Goal: Task Accomplishment & Management: Manage account settings

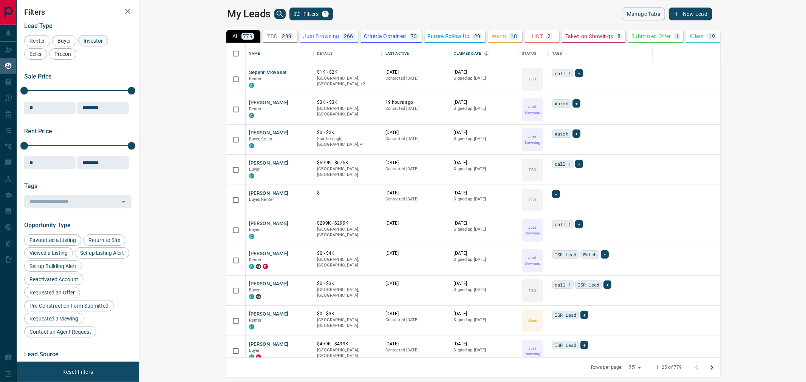
scroll to position [308, 656]
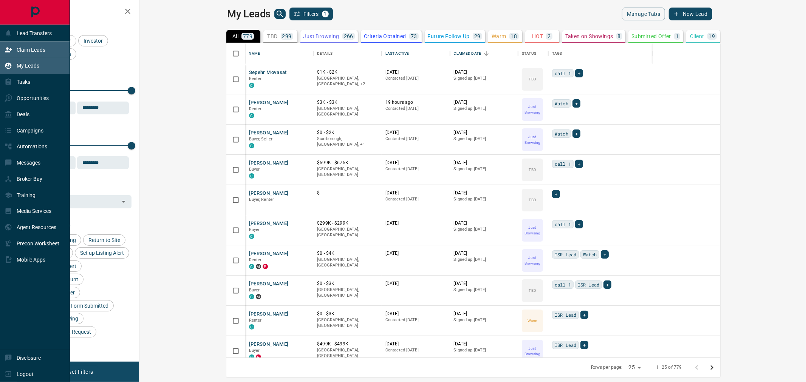
click at [34, 48] on p "Claim Leads" at bounding box center [31, 50] width 29 height 6
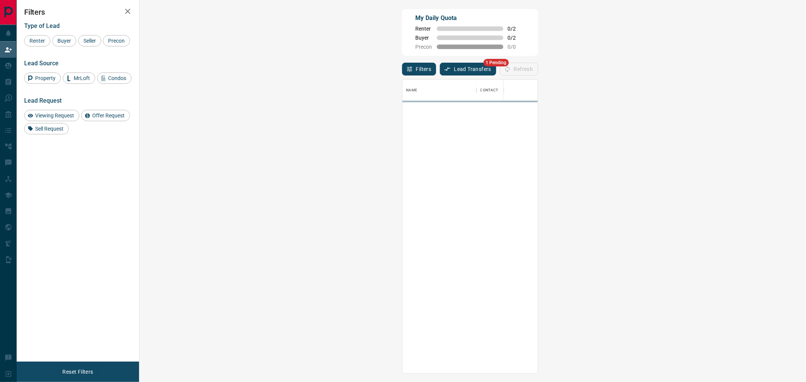
scroll to position [288, 644]
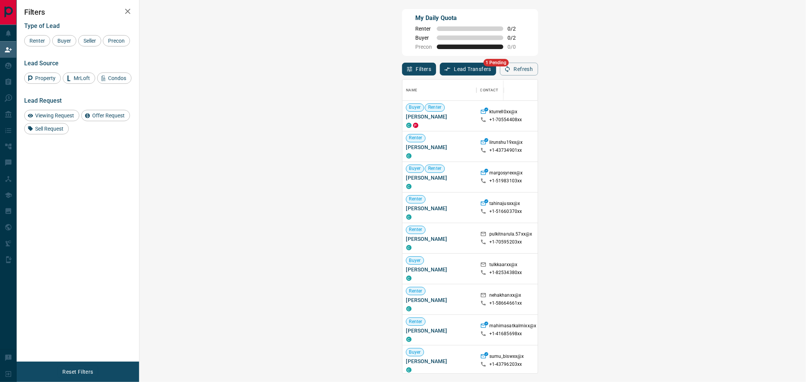
click at [440, 65] on button "Lead Transfers" at bounding box center [468, 69] width 56 height 13
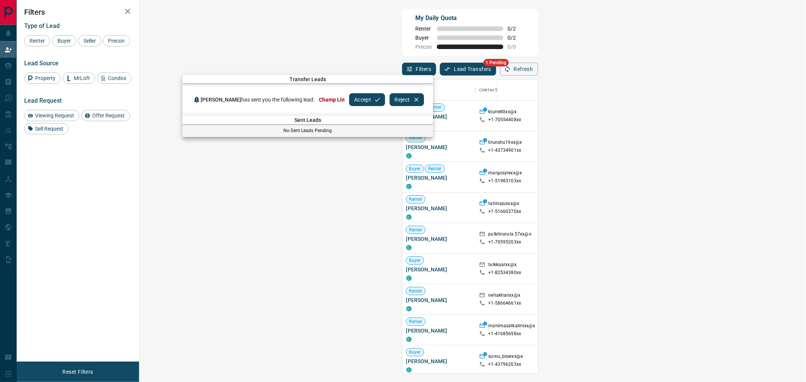
click at [352, 100] on button "Accept" at bounding box center [367, 99] width 36 height 13
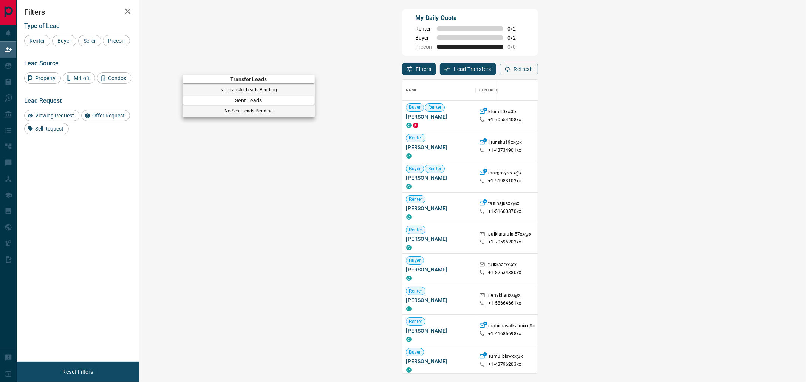
click at [70, 38] on div at bounding box center [403, 191] width 806 height 382
click at [63, 40] on span "Buyer" at bounding box center [64, 41] width 19 height 6
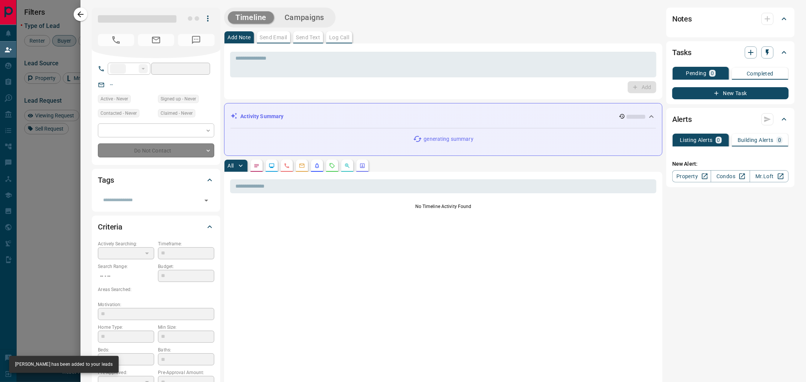
type input "**"
type input "**********"
type input "**"
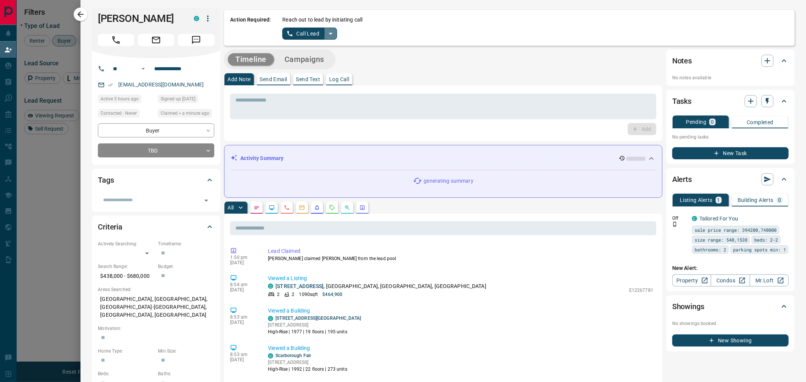
click at [331, 31] on icon "split button" at bounding box center [330, 33] width 9 height 9
click at [306, 58] on li "Log Manual Call" at bounding box center [309, 59] width 46 height 11
click at [305, 31] on button "Log Manual Call" at bounding box center [307, 34] width 50 height 12
click at [293, 33] on button "Yes" at bounding box center [289, 34] width 15 height 12
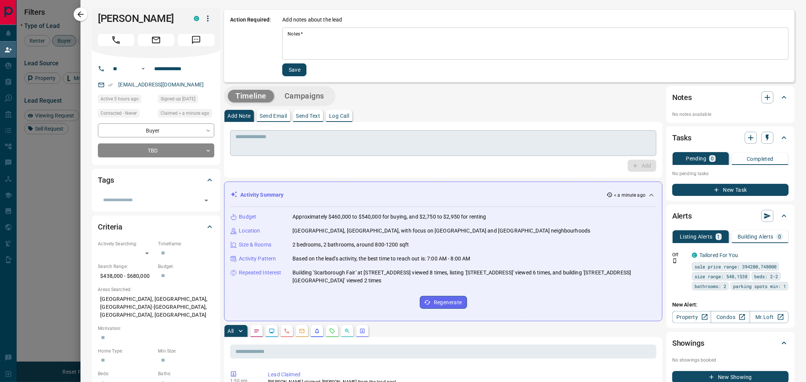
click at [418, 134] on textarea at bounding box center [443, 143] width 416 height 19
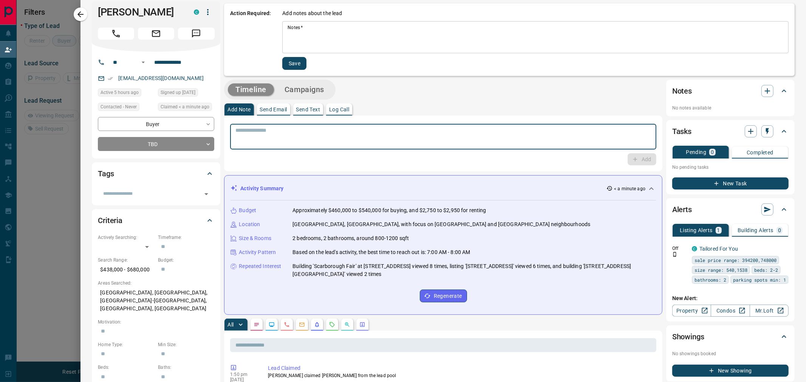
scroll to position [0, 0]
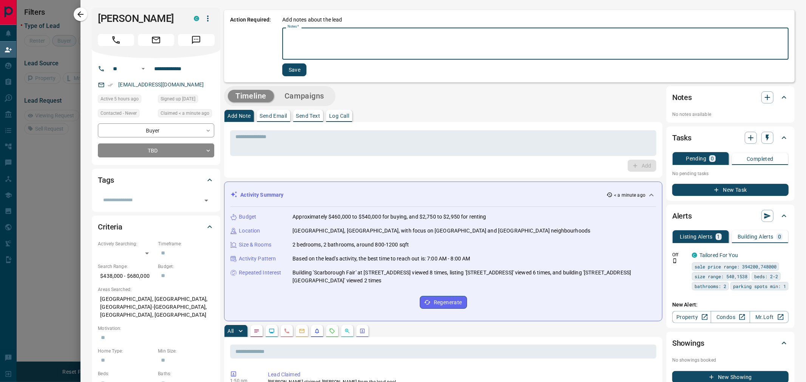
click at [344, 48] on textarea "Notes   *" at bounding box center [536, 44] width 496 height 26
type textarea "**********"
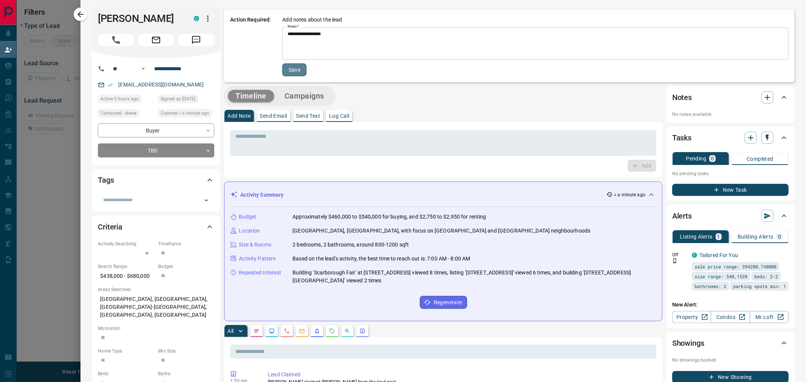
click at [289, 65] on button "Save" at bounding box center [294, 69] width 24 height 13
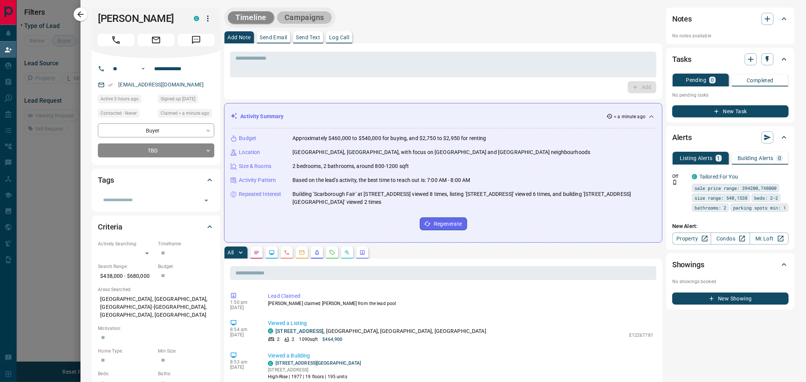
click at [305, 23] on button "Campaigns" at bounding box center [304, 17] width 55 height 12
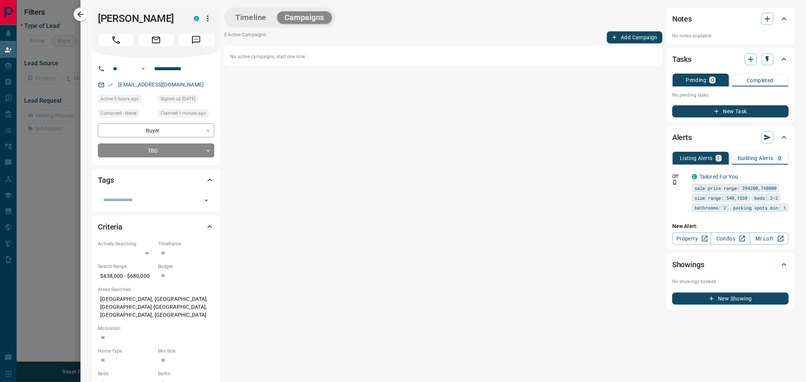
click at [644, 36] on button "Add Campaign" at bounding box center [635, 37] width 56 height 12
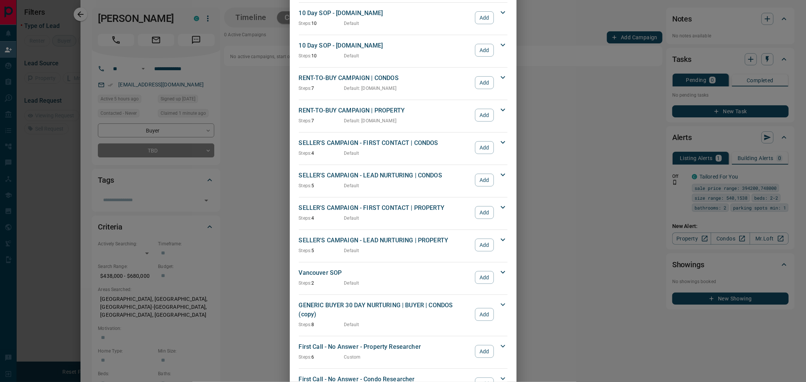
scroll to position [629, 0]
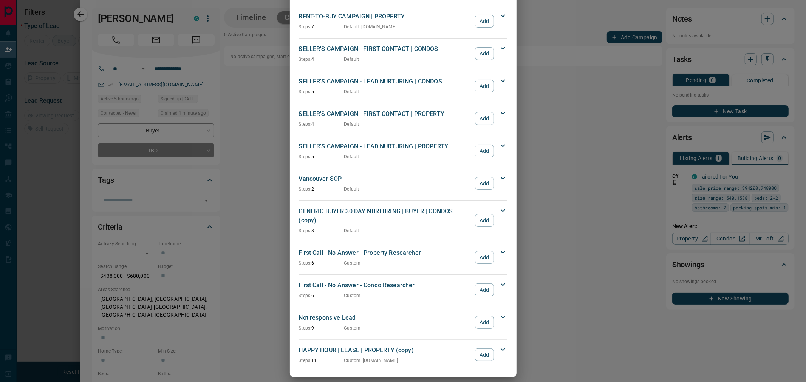
click at [481, 289] on div "First Call - No Answer - Condo Researcher Steps: 6 Custom Add" at bounding box center [399, 290] width 200 height 18
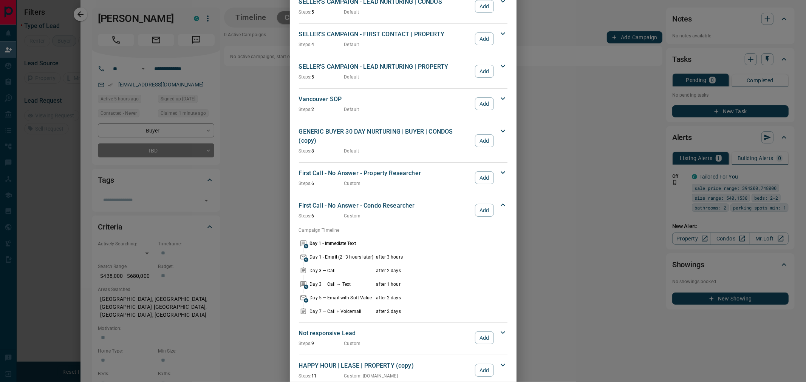
scroll to position [724, 0]
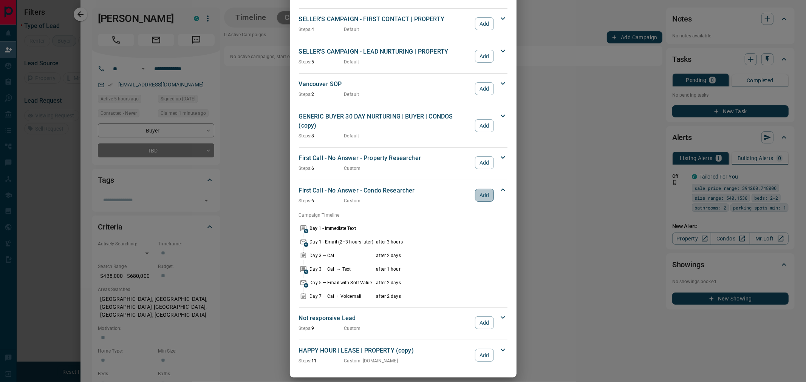
click at [477, 189] on button "Add" at bounding box center [484, 195] width 19 height 13
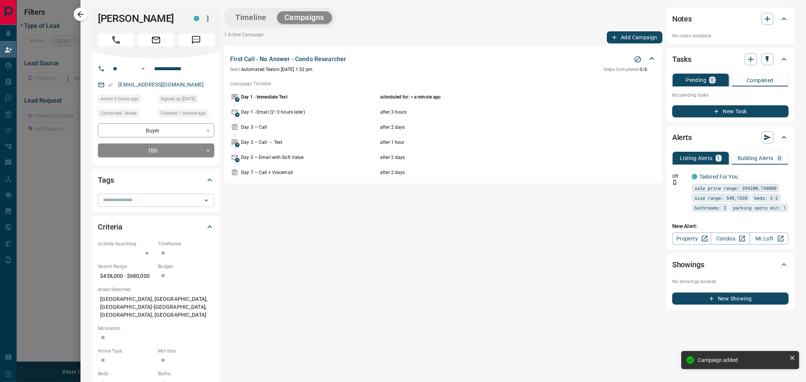
click at [135, 201] on input "text" at bounding box center [149, 200] width 99 height 8
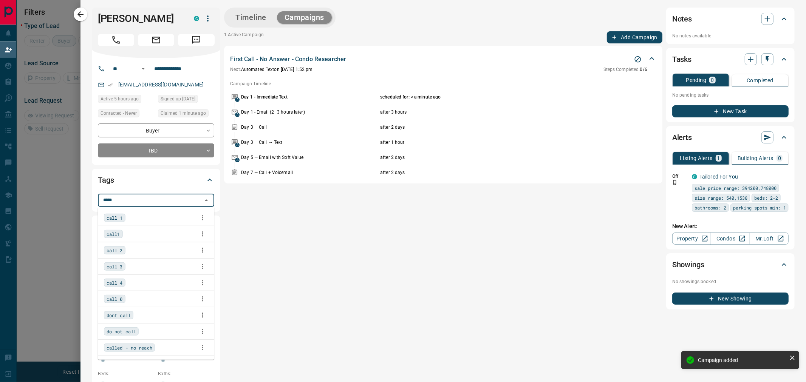
type input "******"
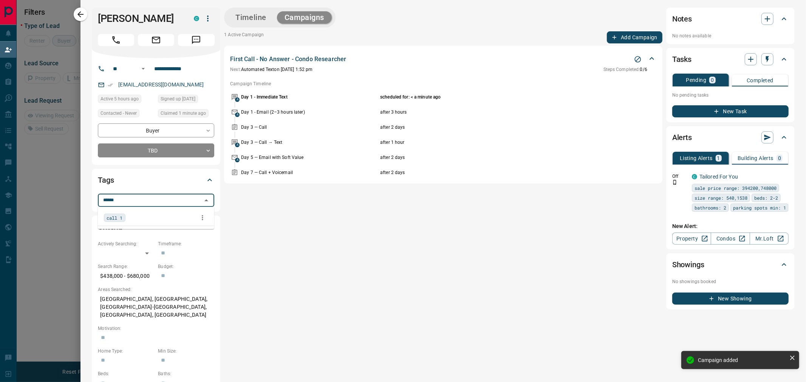
click at [116, 221] on span "call 1" at bounding box center [115, 218] width 16 height 8
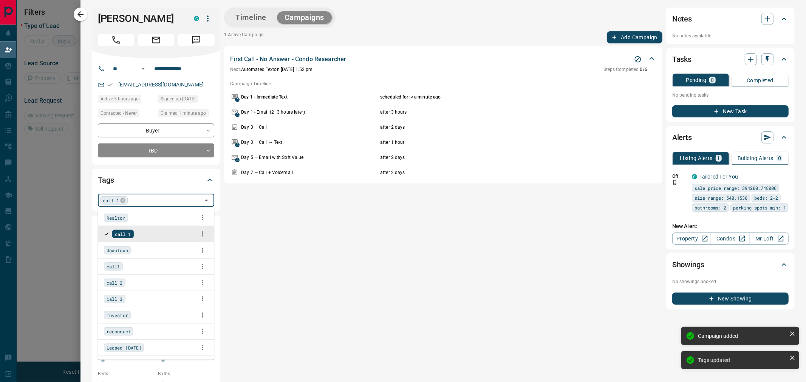
click at [305, 220] on div "Timeline Campaigns 1 Active Campaign Add Campaign First Call - No Answer - Cond…" at bounding box center [443, 317] width 438 height 619
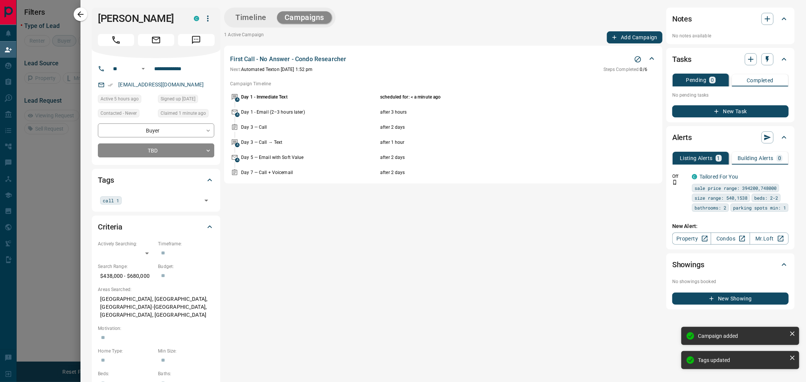
click at [53, 12] on div at bounding box center [403, 191] width 806 height 382
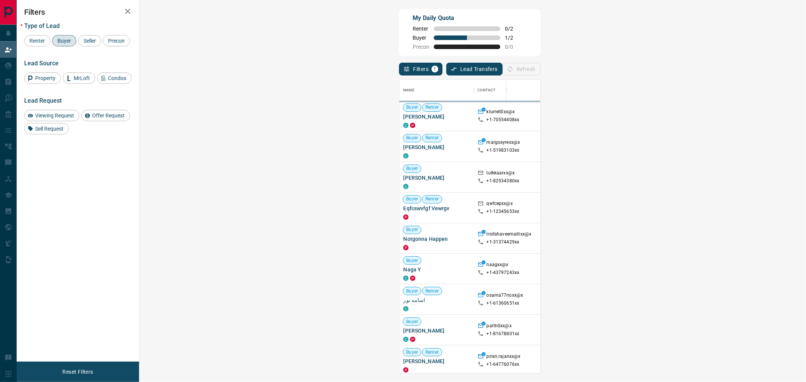
scroll to position [288, 644]
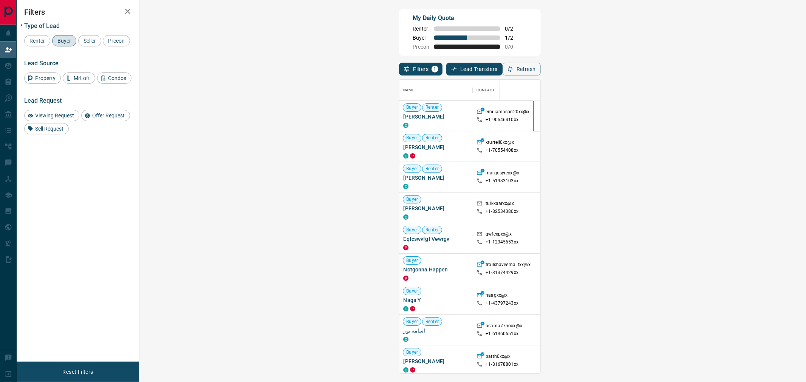
click at [533, 118] on div at bounding box center [556, 116] width 46 height 31
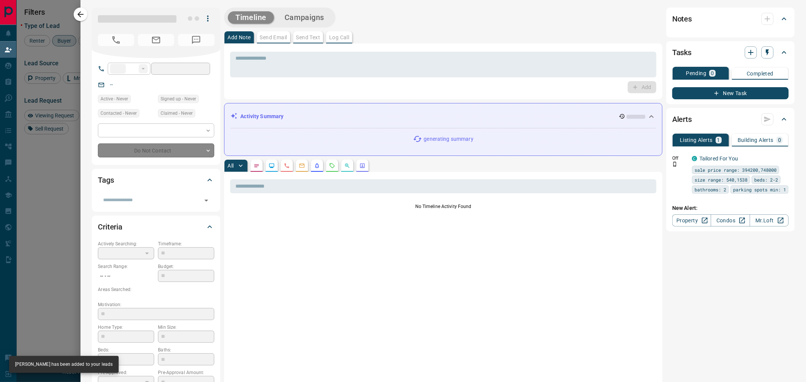
type input "**"
type input "**********"
type input "**"
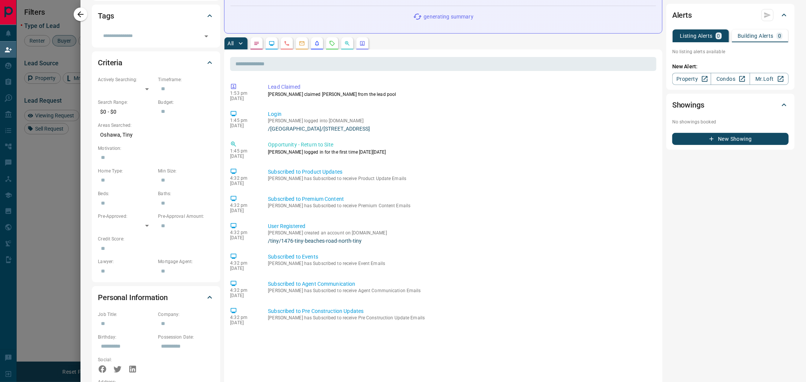
scroll to position [129, 0]
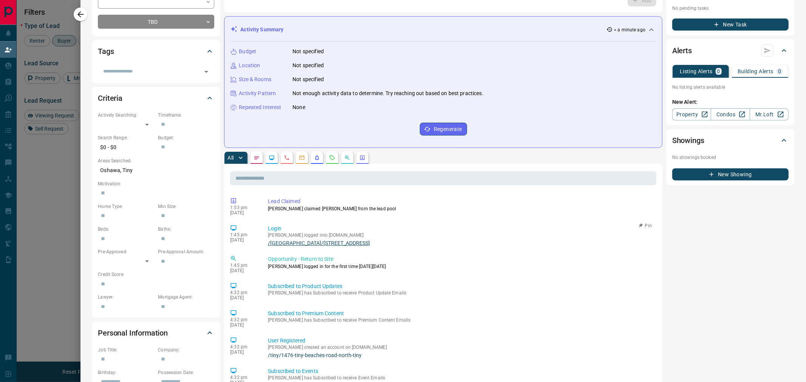
click at [344, 243] on link "/[GEOGRAPHIC_DATA]/[STREET_ADDRESS]" at bounding box center [460, 243] width 385 height 6
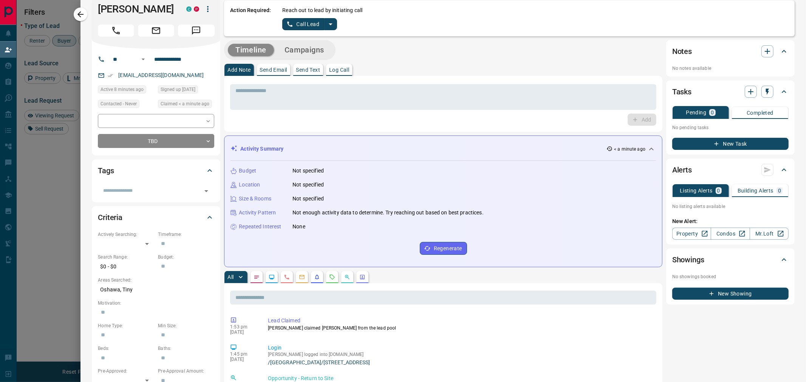
scroll to position [0, 0]
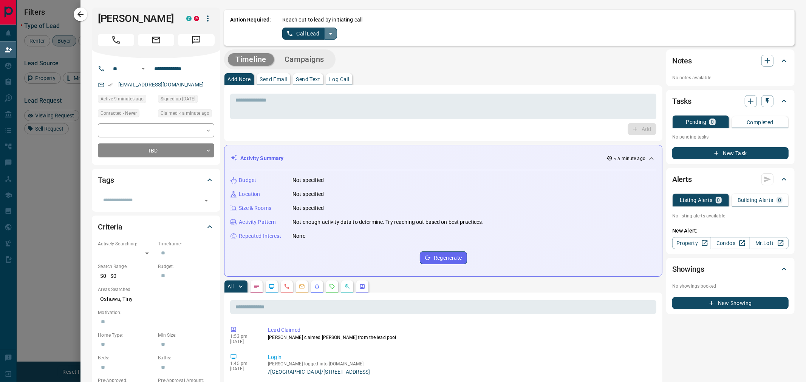
click at [336, 35] on button "split button" at bounding box center [330, 34] width 13 height 12
click at [304, 63] on li "Log Manual Call" at bounding box center [309, 59] width 46 height 11
click at [301, 33] on button "Log Manual Call" at bounding box center [307, 34] width 50 height 12
click at [290, 31] on button "Yes" at bounding box center [289, 34] width 15 height 12
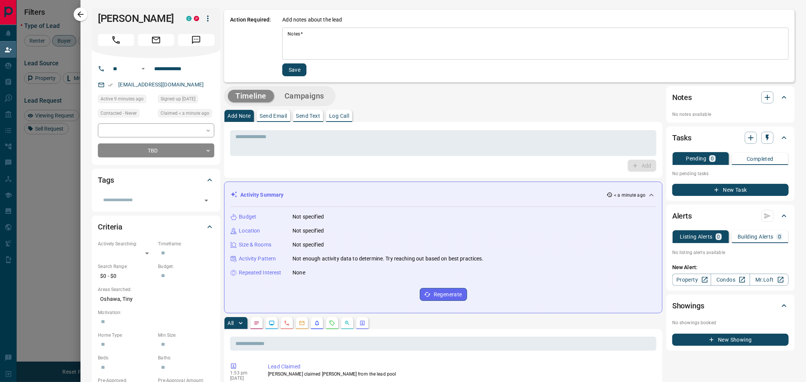
click at [299, 33] on textarea "Notes   *" at bounding box center [536, 44] width 496 height 26
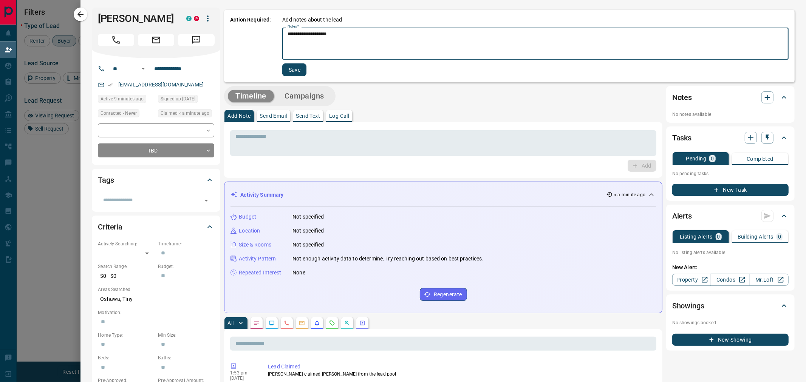
type textarea "**********"
click at [289, 67] on button "Save" at bounding box center [294, 69] width 24 height 13
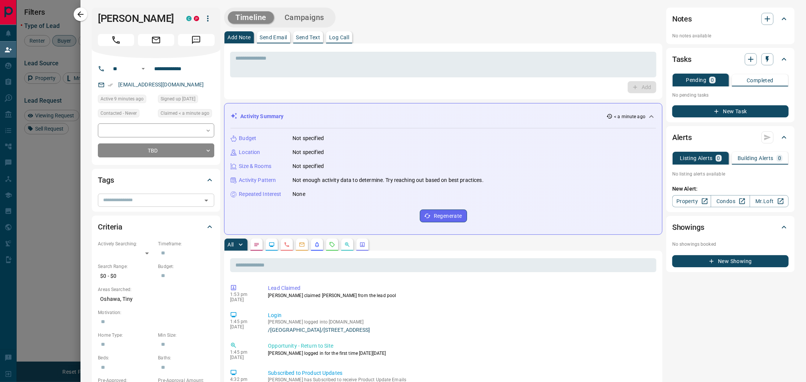
click at [164, 202] on input "text" at bounding box center [149, 200] width 99 height 8
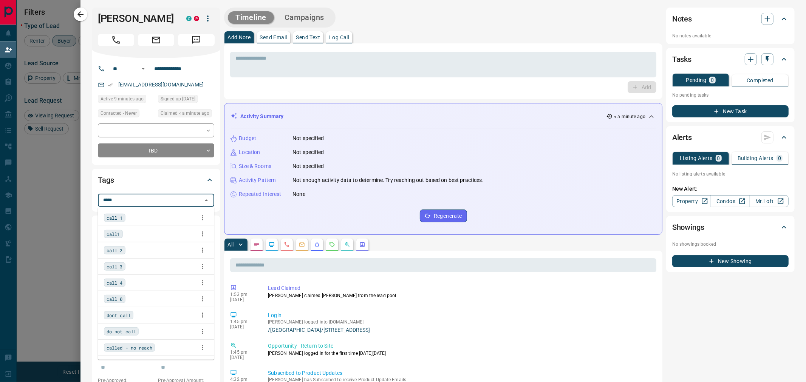
type input "******"
click at [116, 218] on span "call 1" at bounding box center [115, 218] width 16 height 8
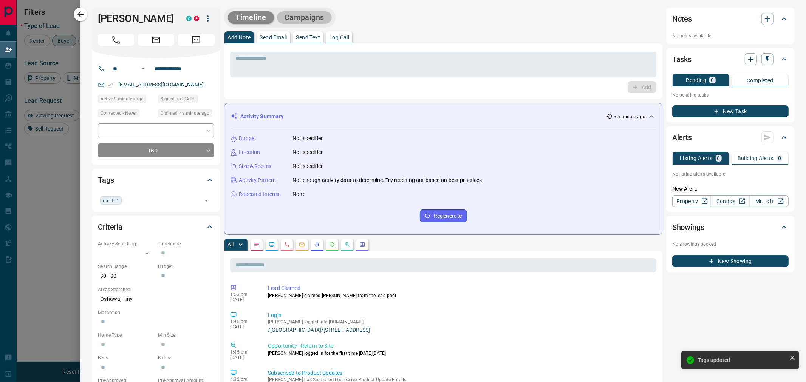
click at [304, 16] on button "Campaigns" at bounding box center [304, 17] width 55 height 12
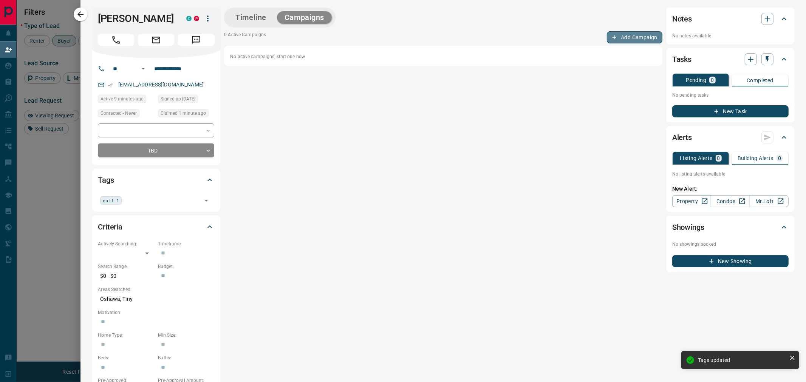
click at [631, 34] on button "Add Campaign" at bounding box center [635, 37] width 56 height 12
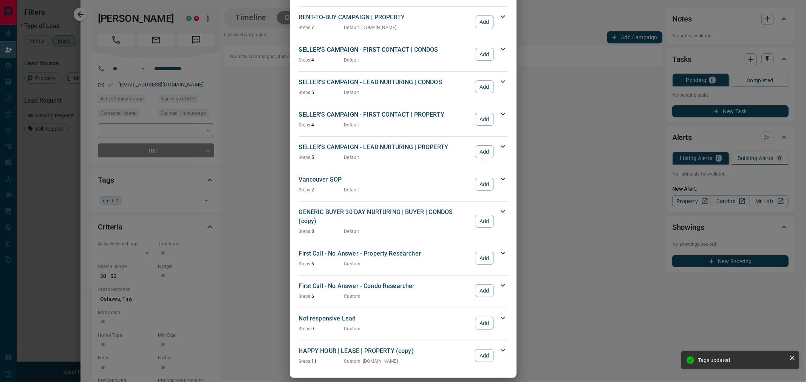
scroll to position [629, 0]
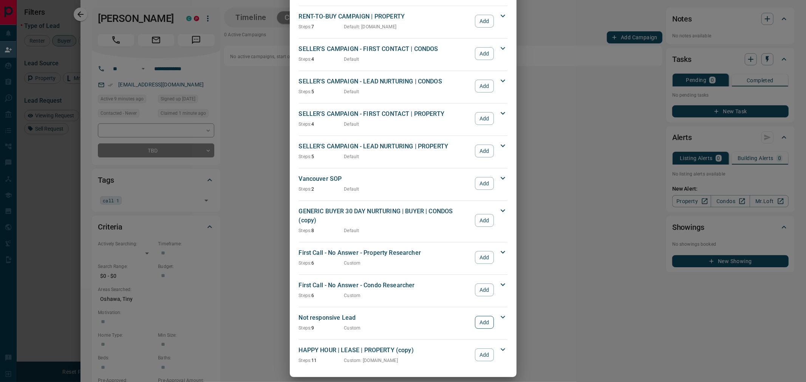
click at [478, 316] on button "Add" at bounding box center [484, 322] width 19 height 13
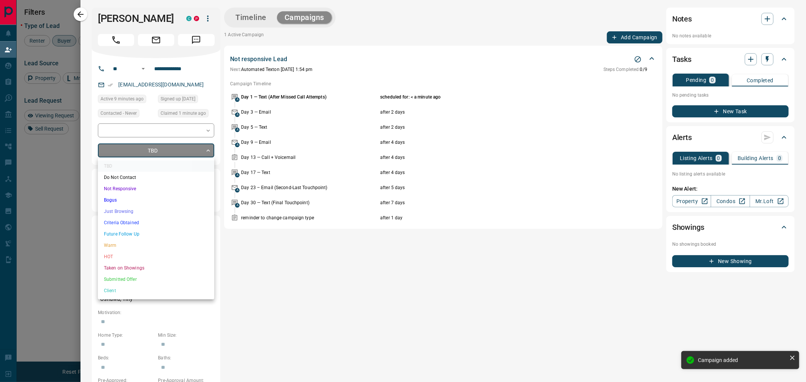
click at [174, 149] on body "Lead Transfers Claim Leads My Leads Tasks Opportunities Deals Campaigns Automat…" at bounding box center [403, 160] width 806 height 321
click at [118, 198] on li "Bogus" at bounding box center [156, 200] width 116 height 11
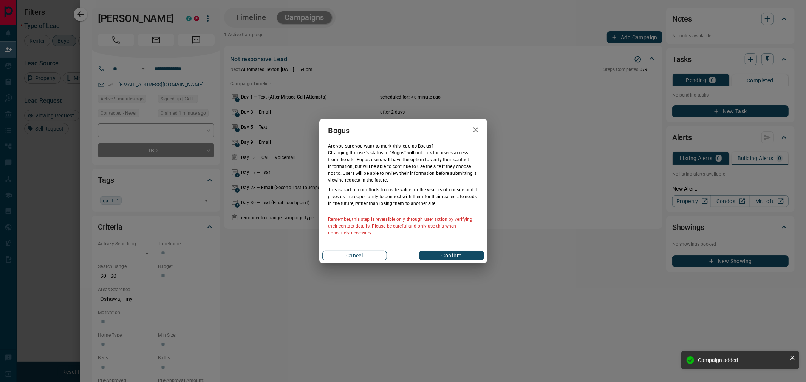
click at [370, 255] on button "Cancel" at bounding box center [354, 256] width 65 height 10
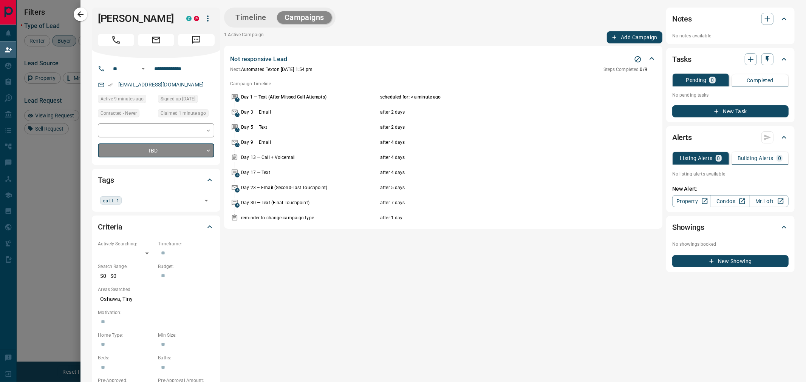
click at [67, 13] on div at bounding box center [403, 191] width 806 height 382
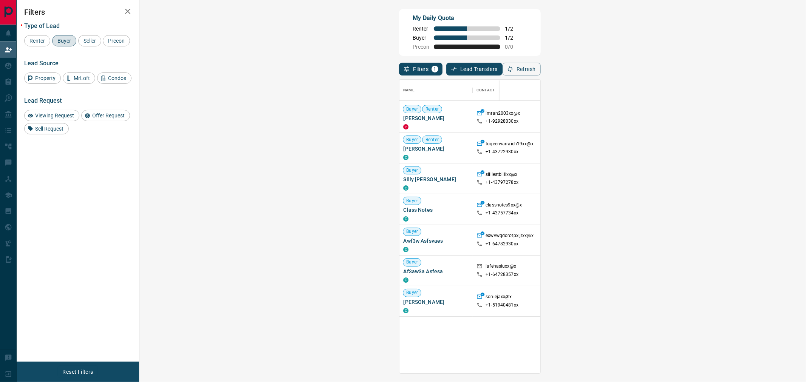
scroll to position [336, 0]
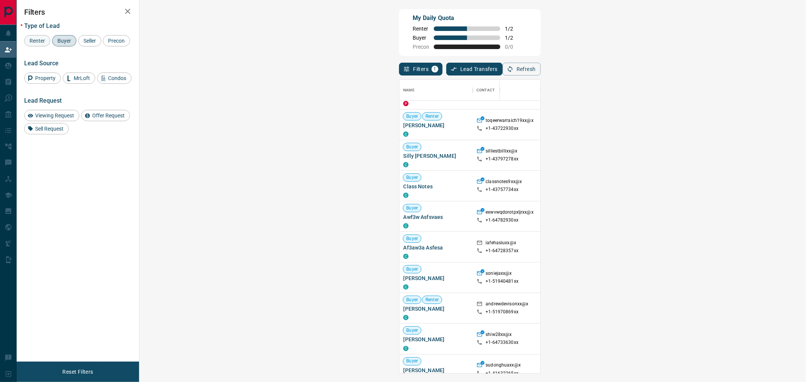
click at [39, 40] on span "Renter" at bounding box center [37, 41] width 21 height 6
click at [70, 38] on span "Buyer" at bounding box center [64, 41] width 19 height 6
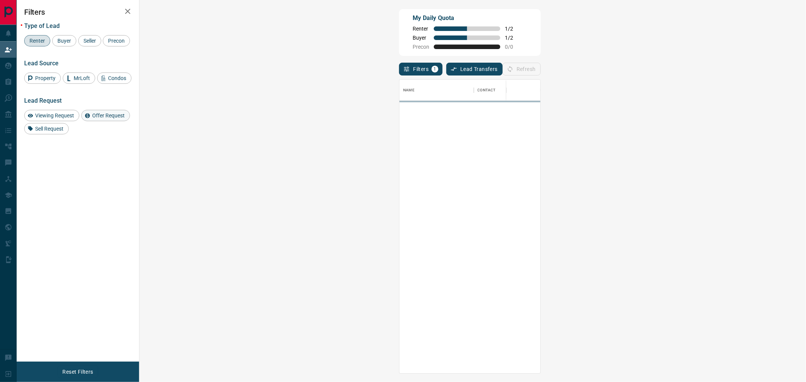
scroll to position [0, 0]
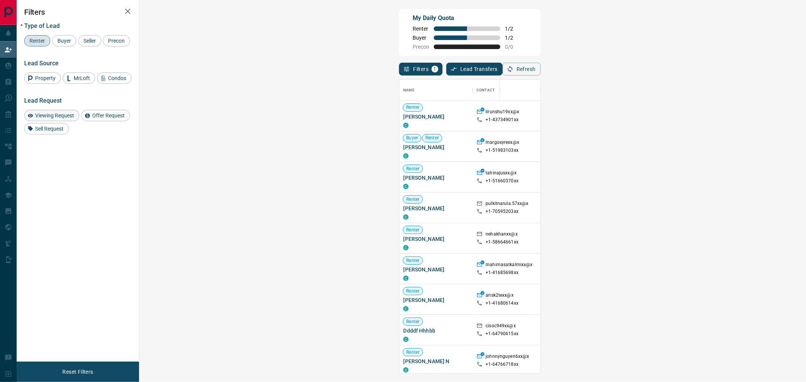
click at [60, 119] on span "Viewing Request" at bounding box center [54, 116] width 44 height 6
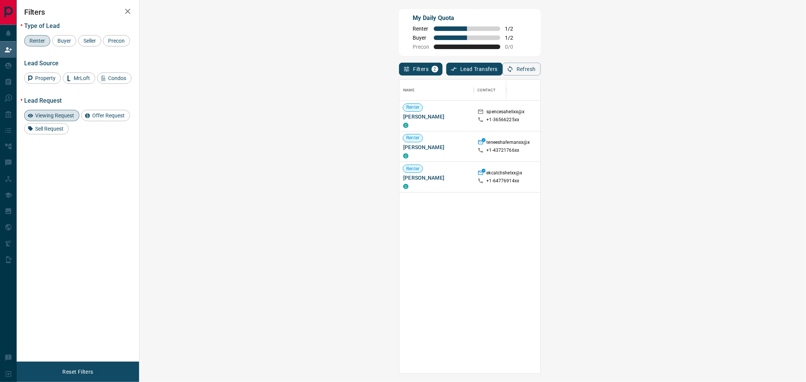
click at [713, 143] on span "Viewing Request ( 3 )" at bounding box center [734, 147] width 42 height 8
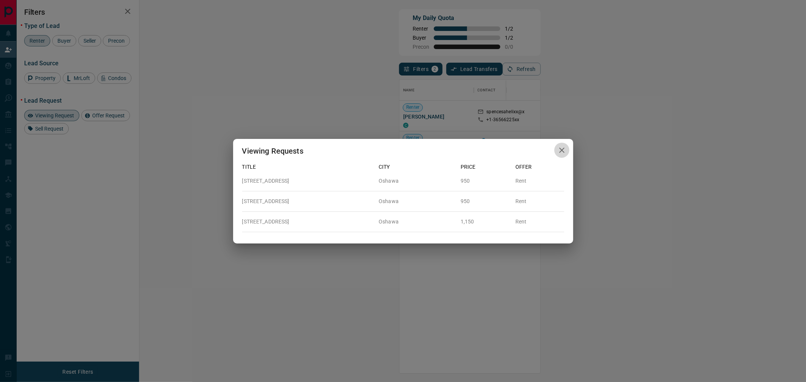
click at [564, 155] on button "button" at bounding box center [561, 150] width 15 height 15
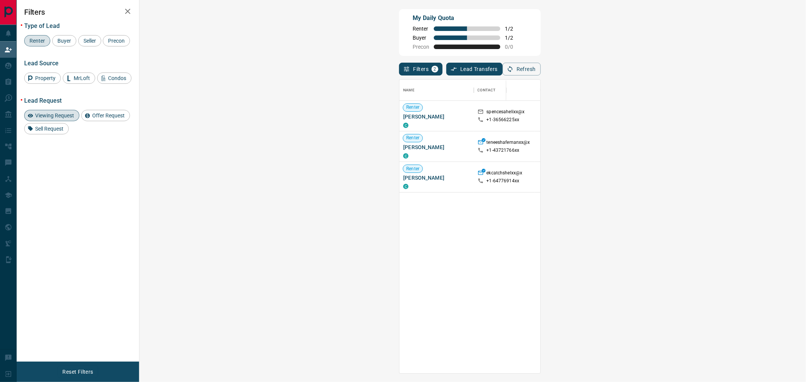
click at [713, 116] on span "Viewing Request ( 1 )" at bounding box center [734, 115] width 42 height 5
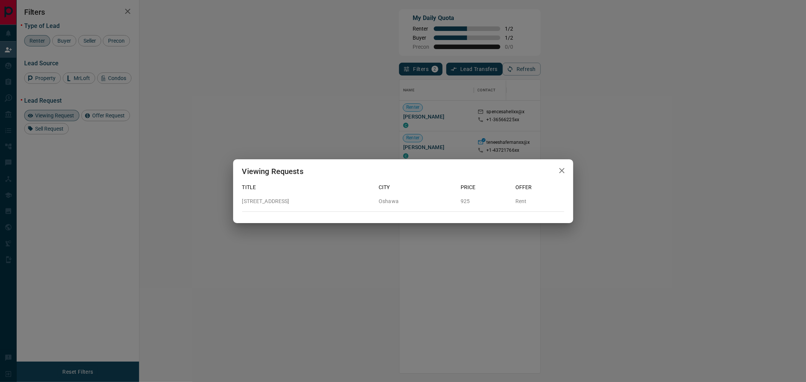
click at [558, 171] on icon "button" at bounding box center [561, 170] width 9 height 9
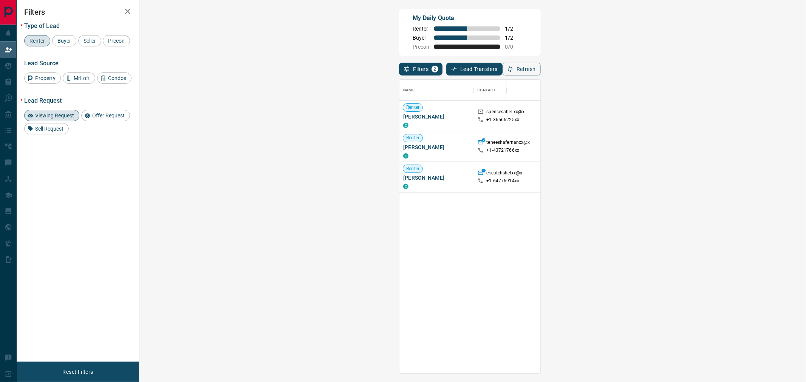
click at [49, 119] on span "Viewing Request" at bounding box center [54, 116] width 44 height 6
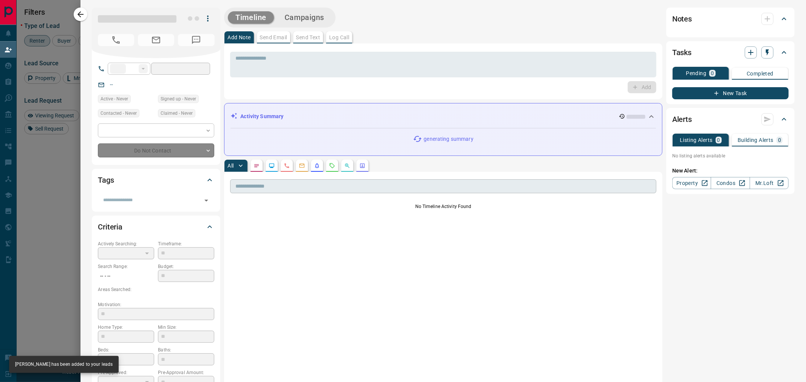
type input "**"
type input "**********"
type input "**"
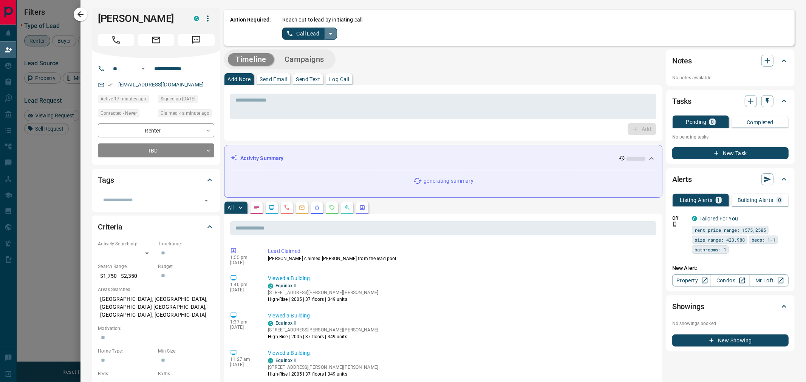
click at [326, 34] on icon "split button" at bounding box center [330, 33] width 9 height 9
click at [308, 60] on li "Log Manual Call" at bounding box center [309, 59] width 46 height 11
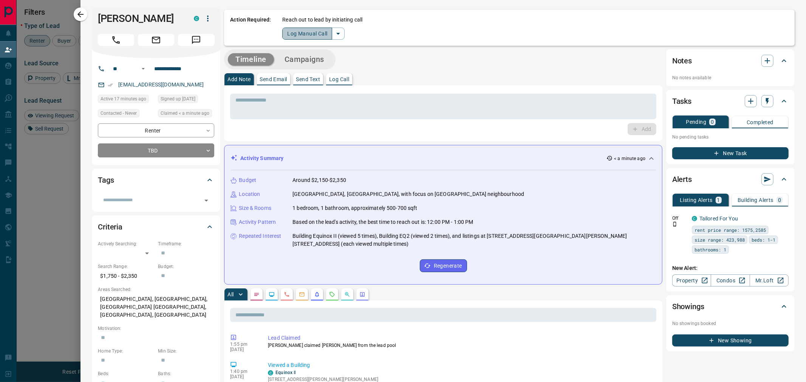
click at [308, 30] on button "Log Manual Call" at bounding box center [307, 34] width 50 height 12
click at [296, 33] on button "Yes" at bounding box center [289, 34] width 15 height 12
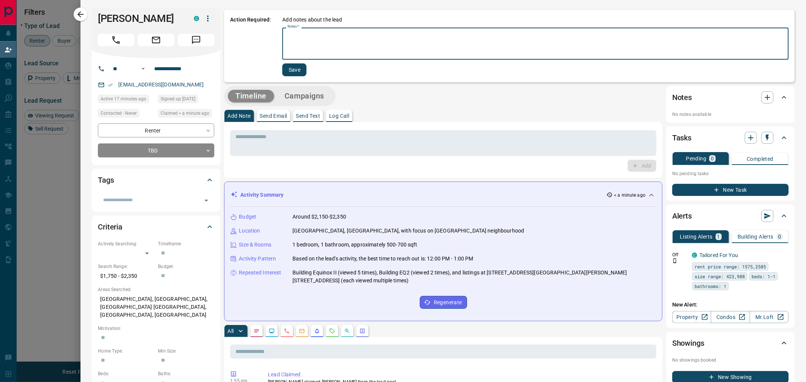
click at [296, 42] on textarea "Notes   *" at bounding box center [536, 44] width 496 height 26
